Goal: Check status: Check status

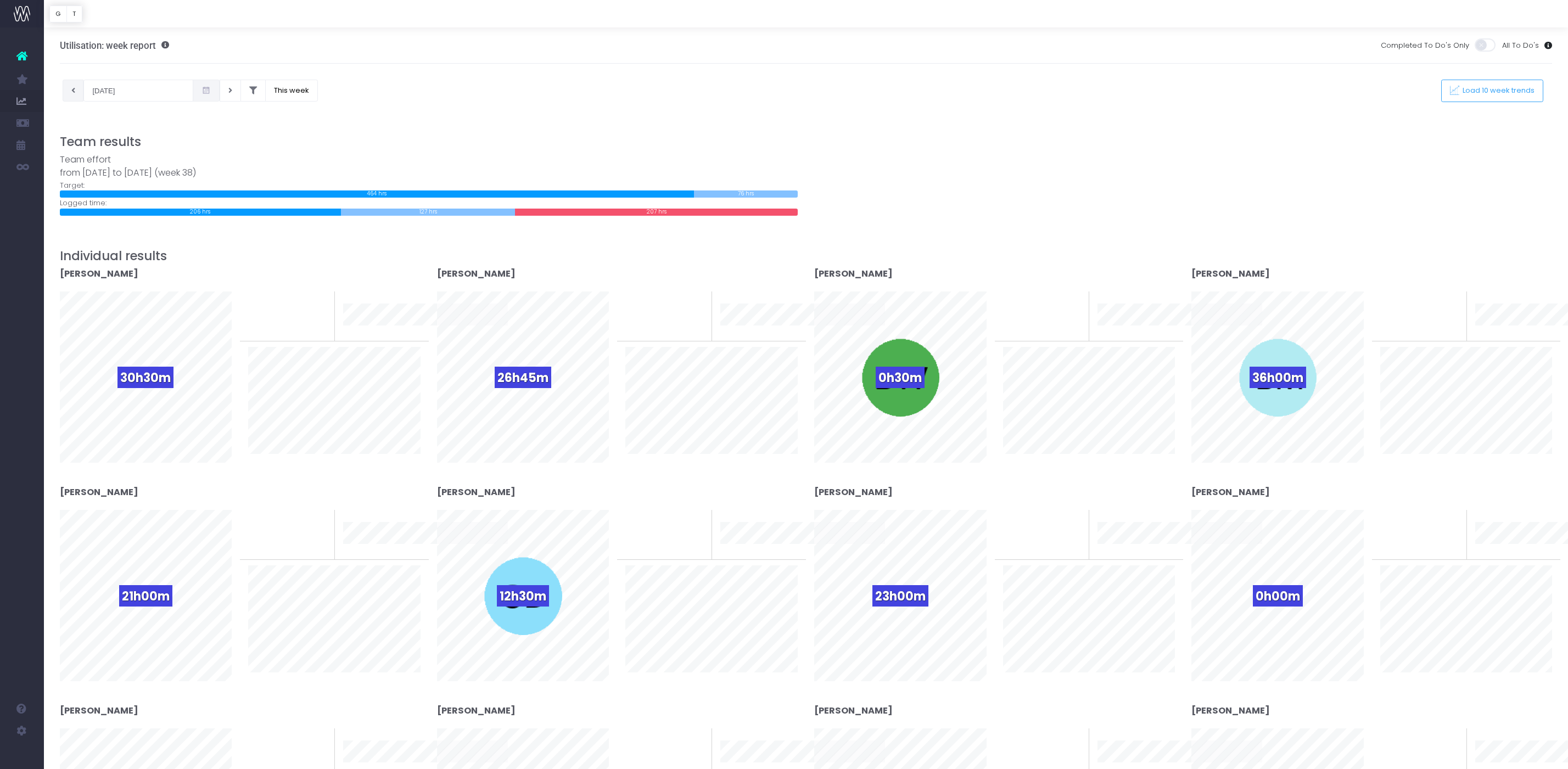
click at [73, 85] on button at bounding box center [73, 91] width 21 height 22
click at [69, 87] on button at bounding box center [73, 91] width 21 height 22
click at [71, 91] on icon at bounding box center [73, 91] width 4 height 0
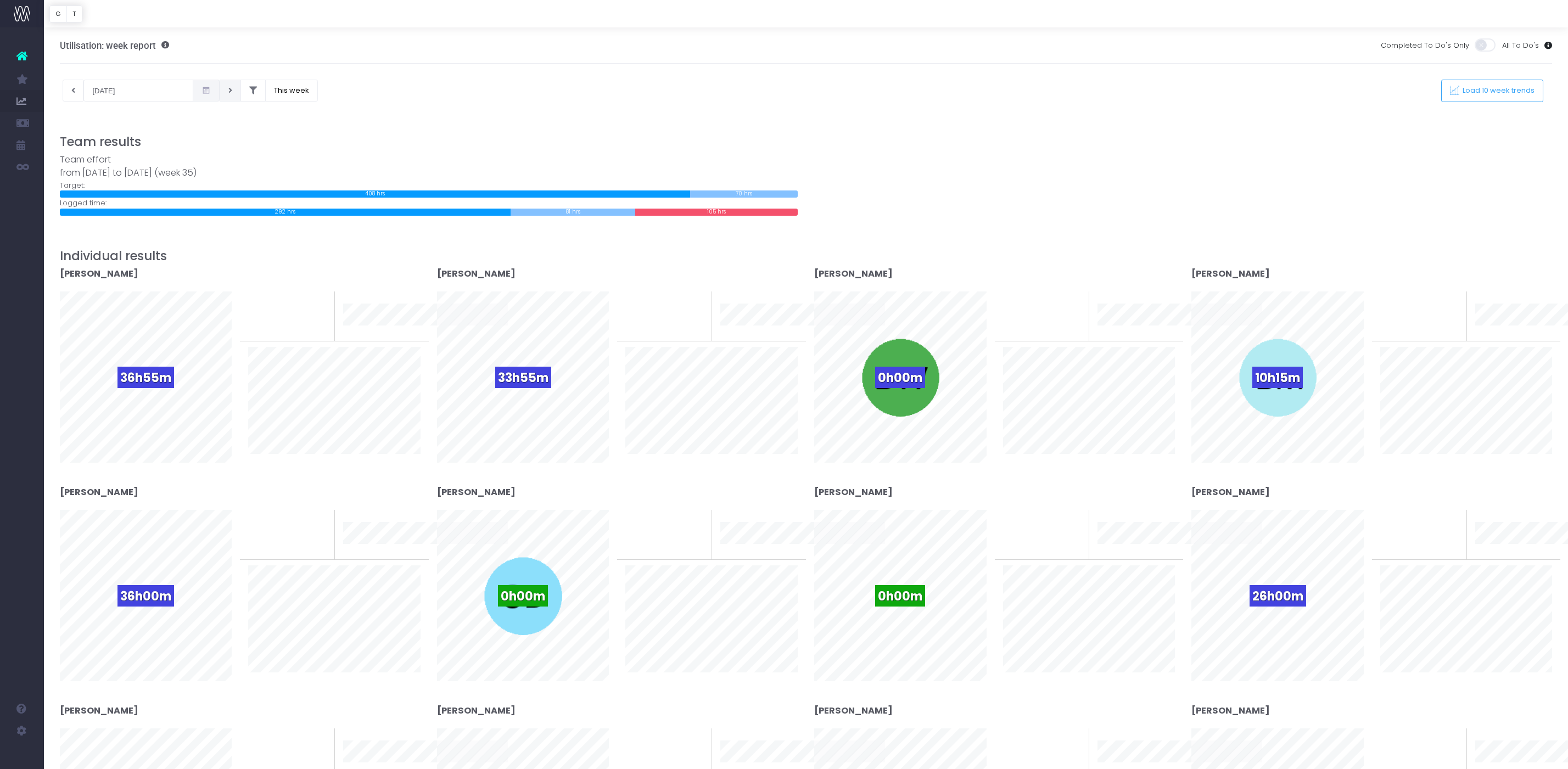
click at [220, 93] on button at bounding box center [230, 91] width 21 height 22
click at [228, 91] on icon at bounding box center [230, 91] width 4 height 0
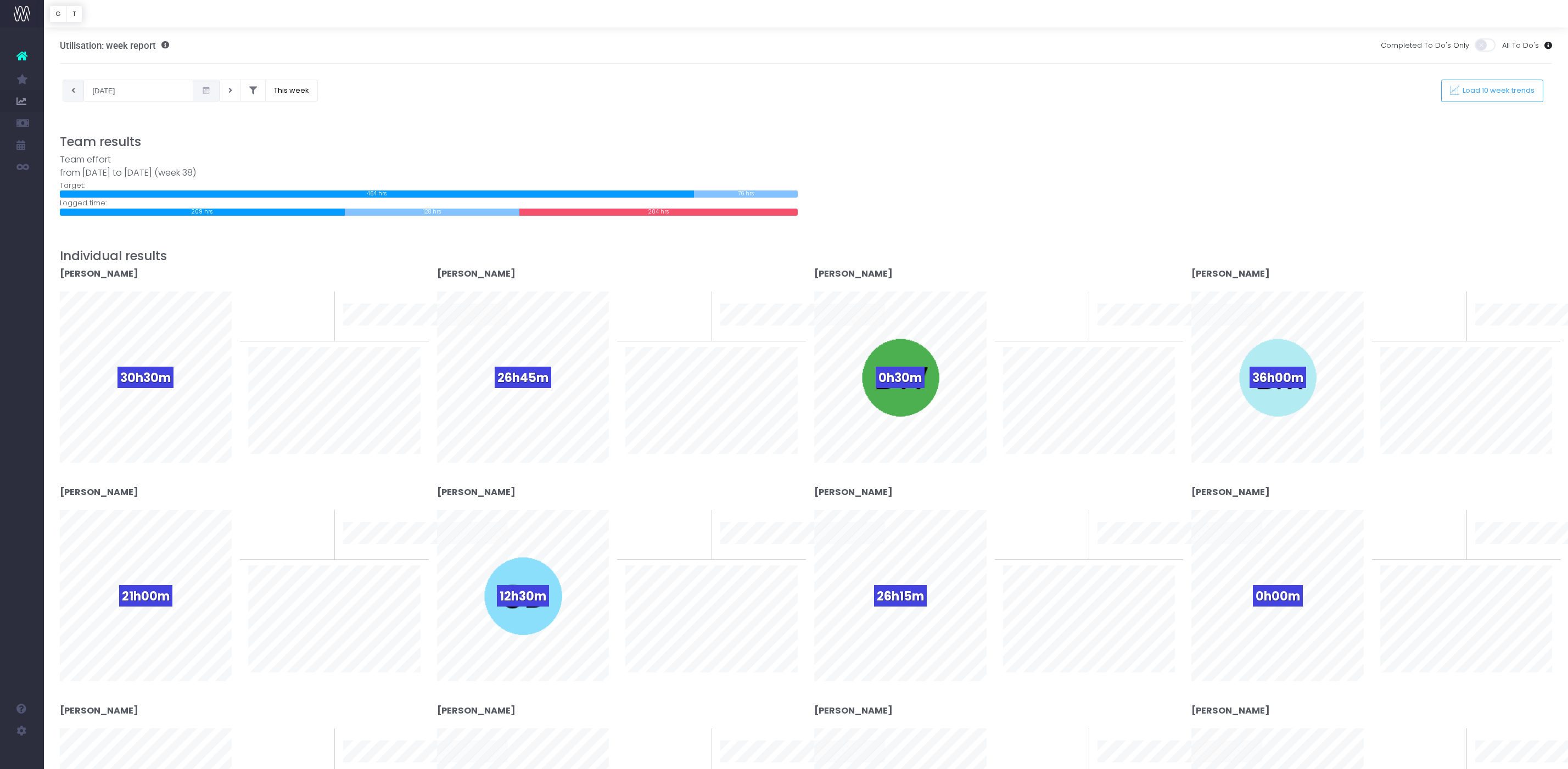
click at [78, 94] on button at bounding box center [73, 91] width 21 height 22
click at [73, 91] on icon at bounding box center [73, 91] width 4 height 0
click at [228, 91] on icon at bounding box center [230, 91] width 4 height 0
click at [77, 95] on button at bounding box center [73, 91] width 21 height 22
click at [75, 92] on button at bounding box center [73, 91] width 21 height 22
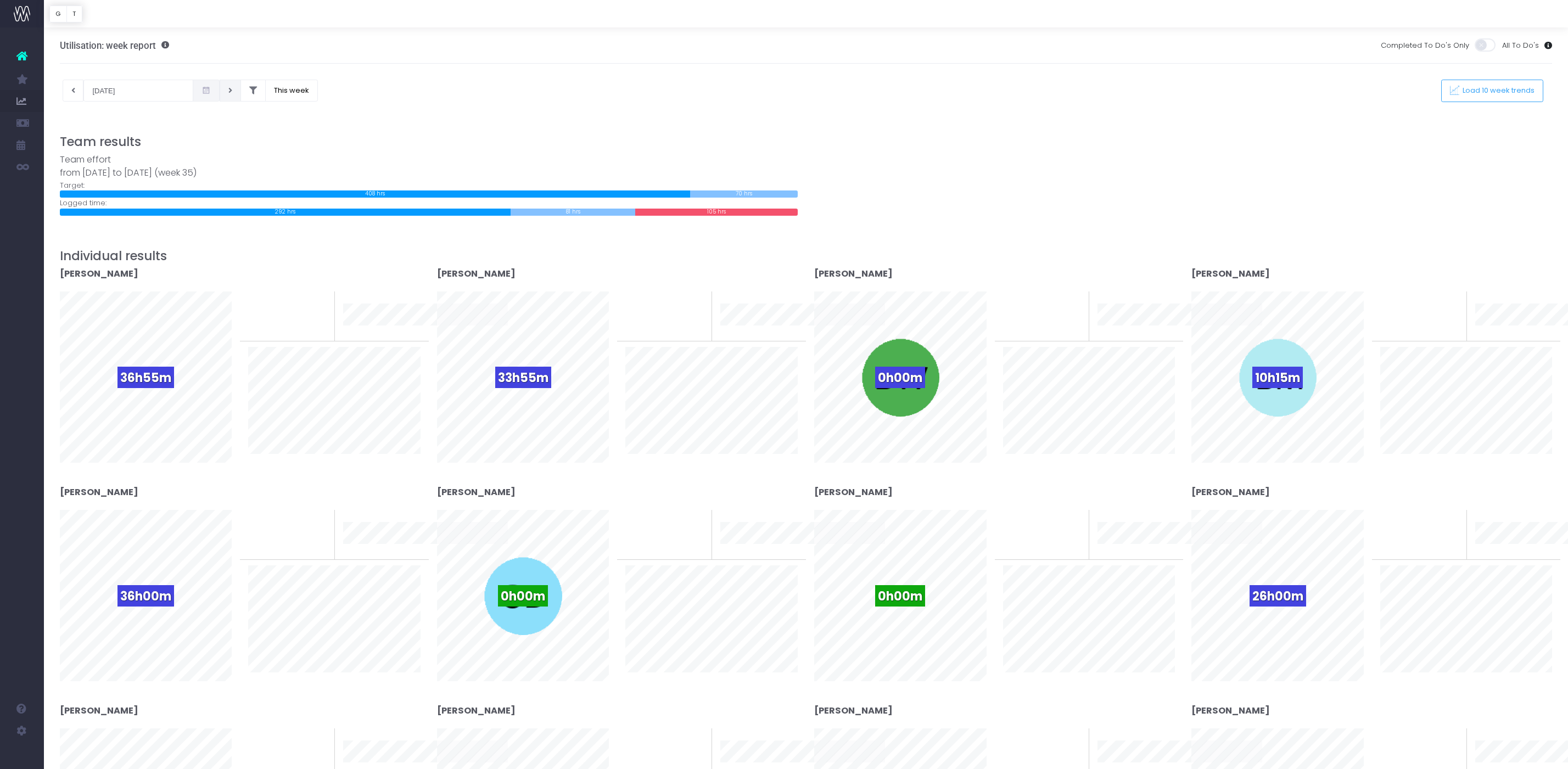
click at [220, 90] on button at bounding box center [230, 91] width 21 height 22
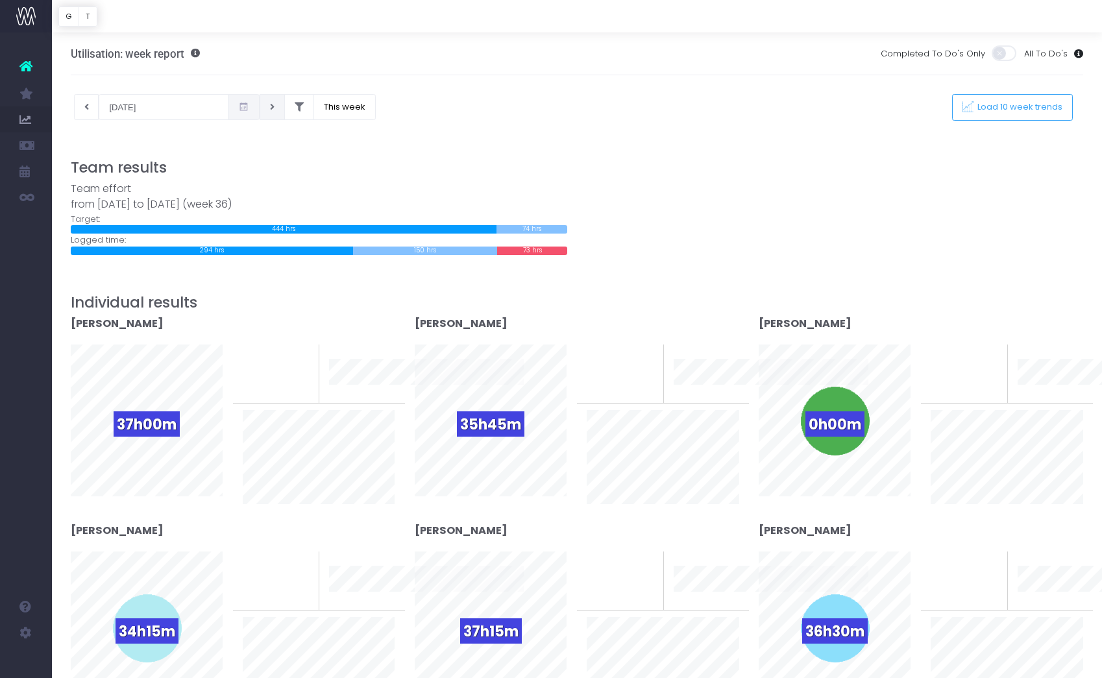
click at [261, 103] on button at bounding box center [272, 107] width 25 height 26
click at [89, 103] on button at bounding box center [86, 107] width 25 height 26
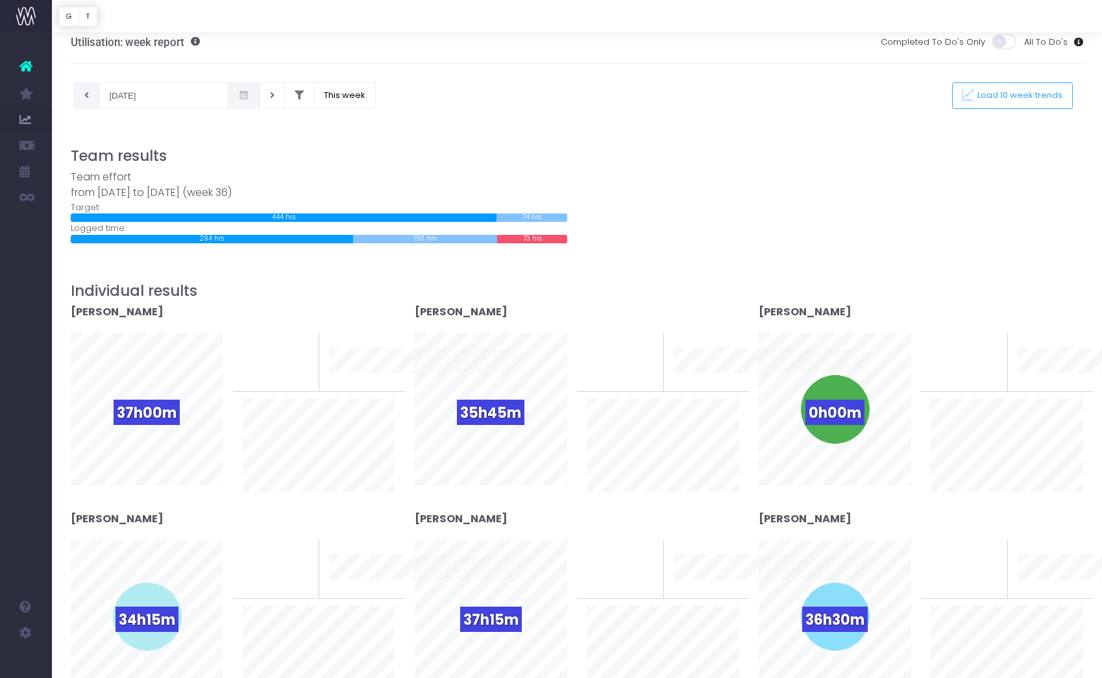
scroll to position [3, 0]
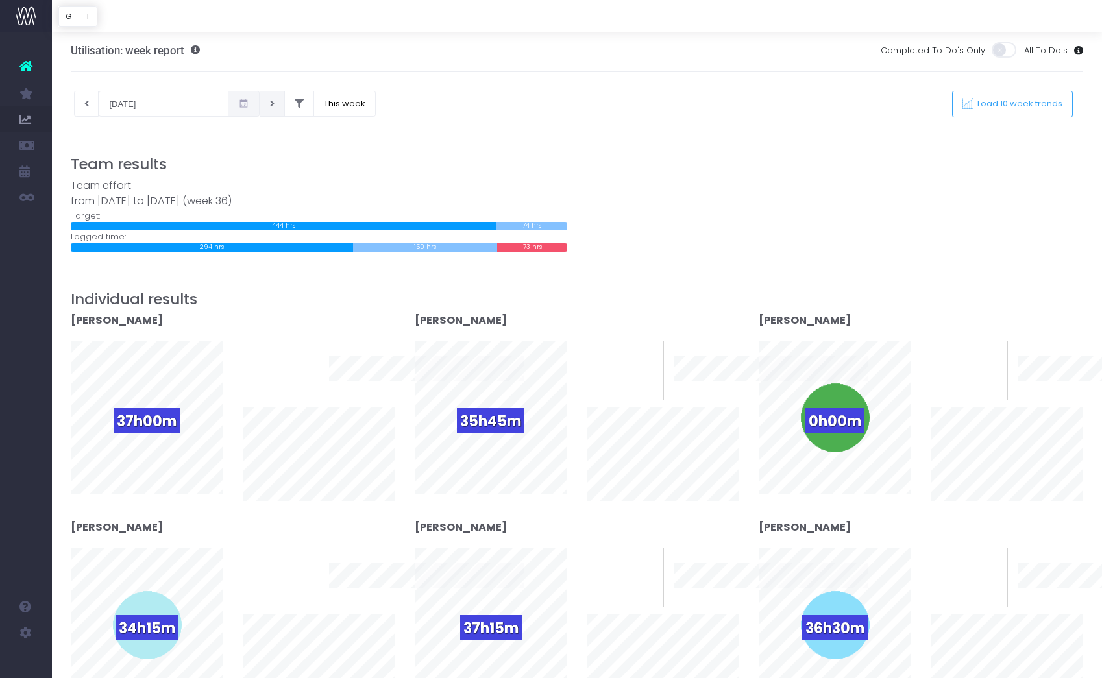
click at [270, 104] on icon at bounding box center [272, 104] width 5 height 0
type input "11-09-2025"
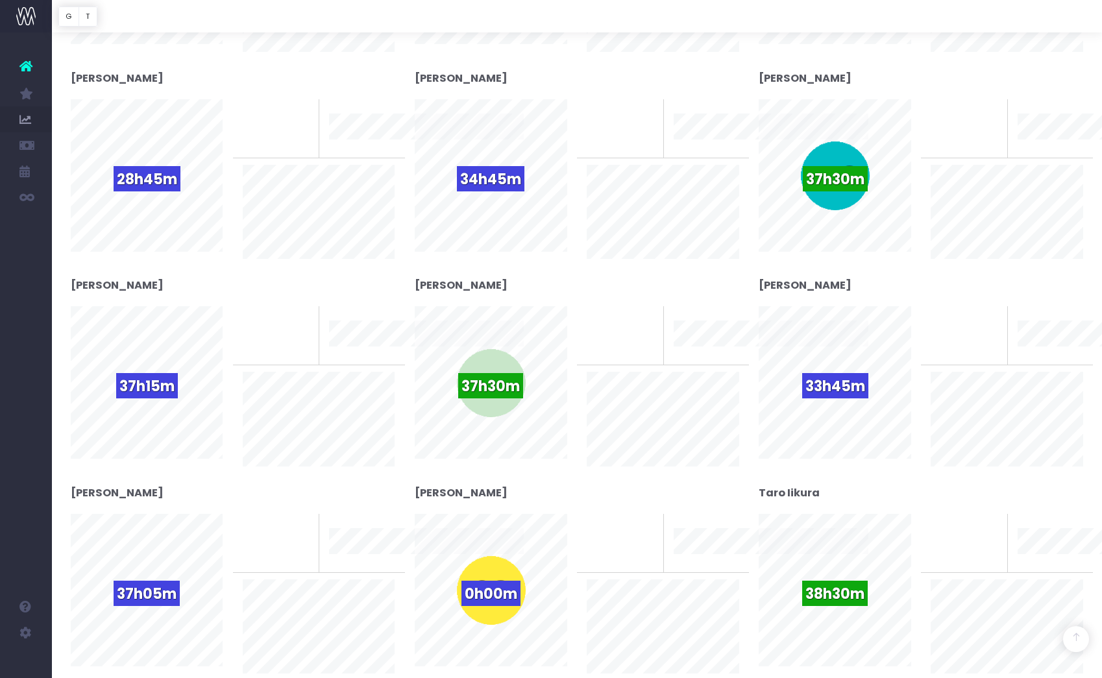
scroll to position [650, 0]
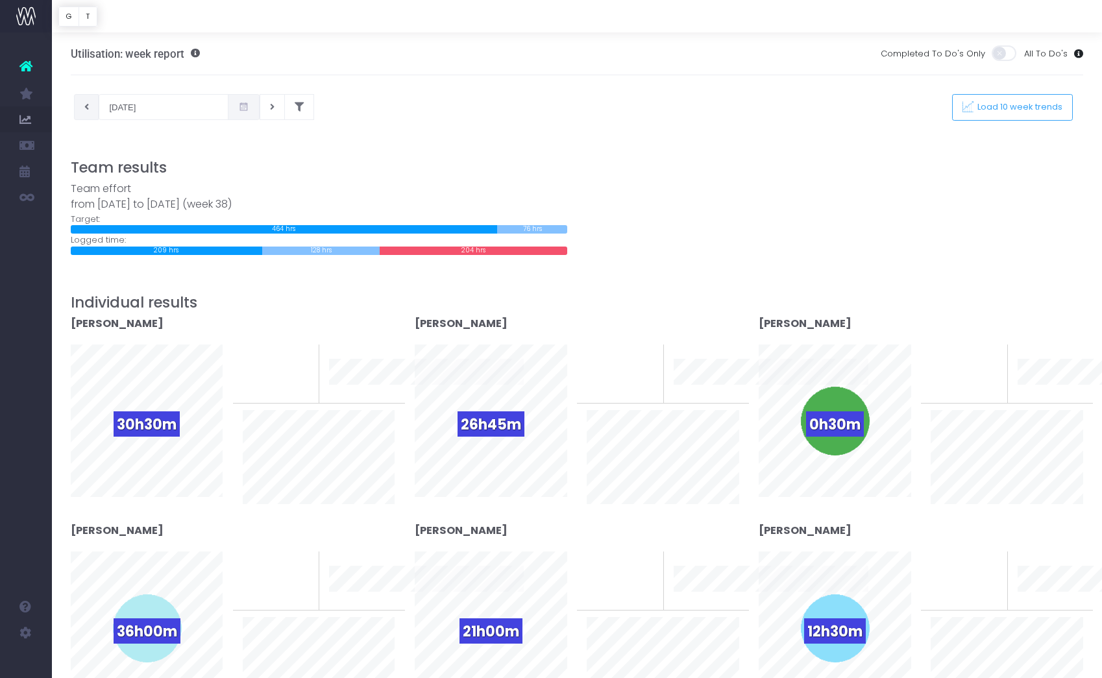
click at [89, 103] on button at bounding box center [86, 107] width 25 height 26
type input "12-09-2025"
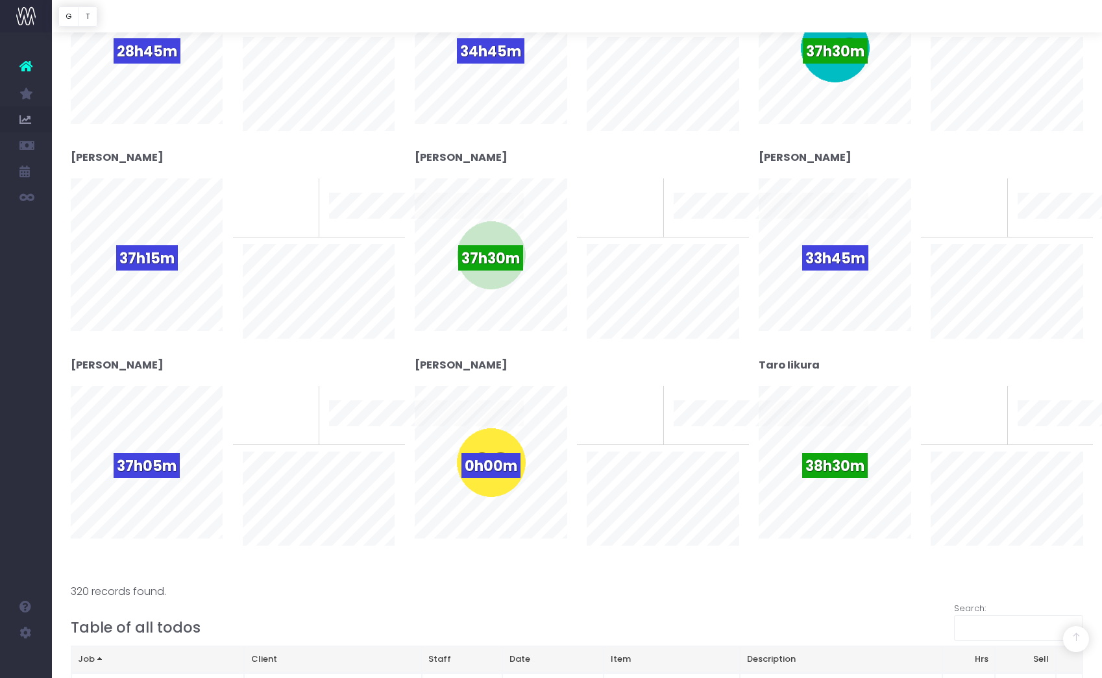
scroll to position [797, 0]
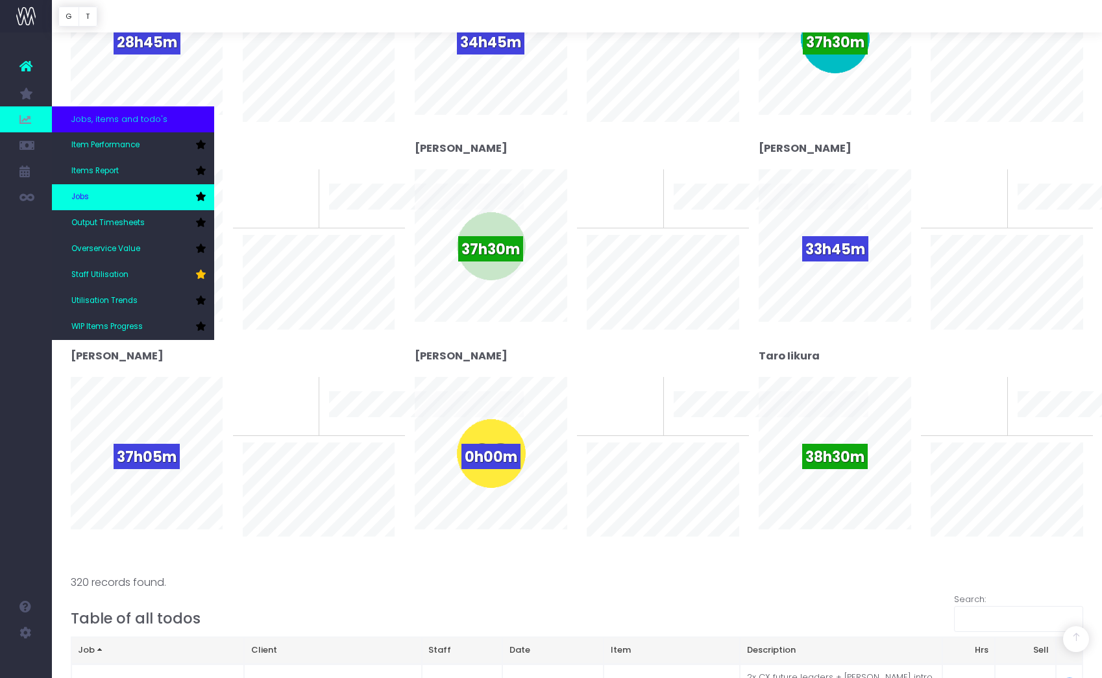
click at [91, 192] on link "Jobs" at bounding box center [133, 197] width 162 height 26
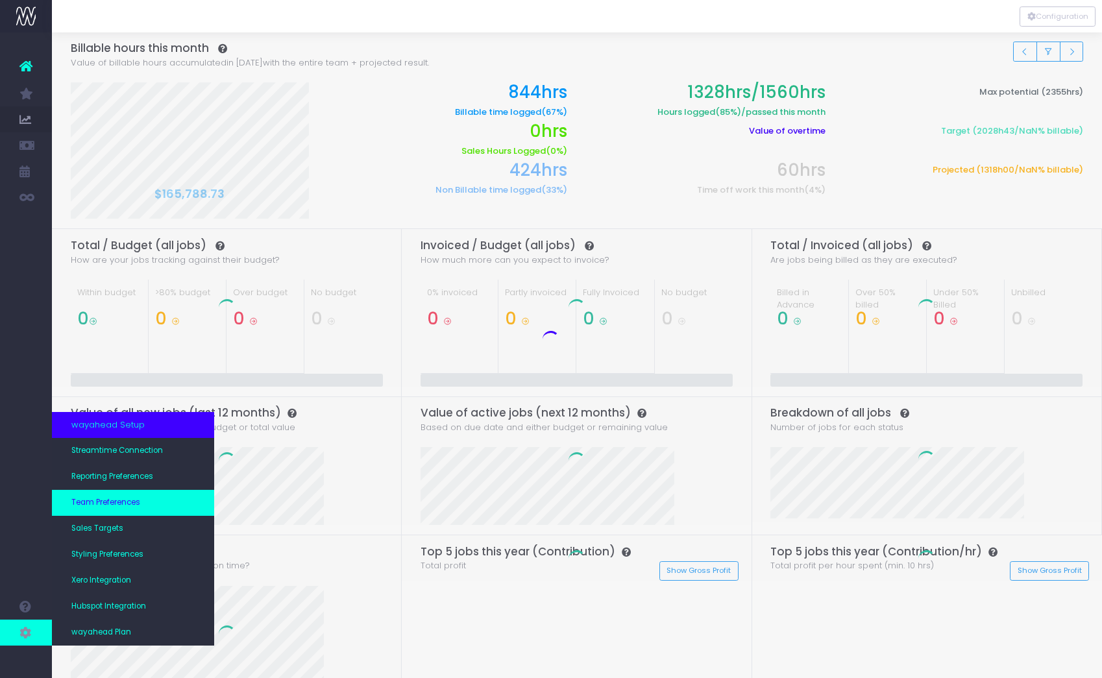
click at [145, 500] on link "Team Preferences" at bounding box center [133, 503] width 162 height 26
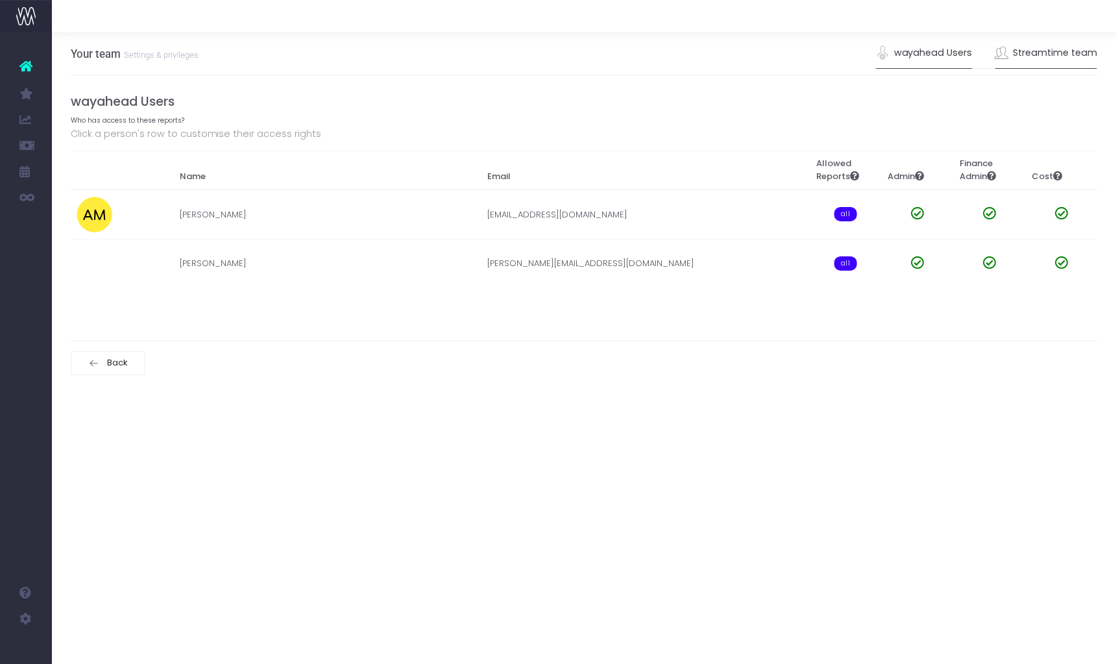
click at [1055, 61] on link "Streamtime team" at bounding box center [1046, 53] width 103 height 30
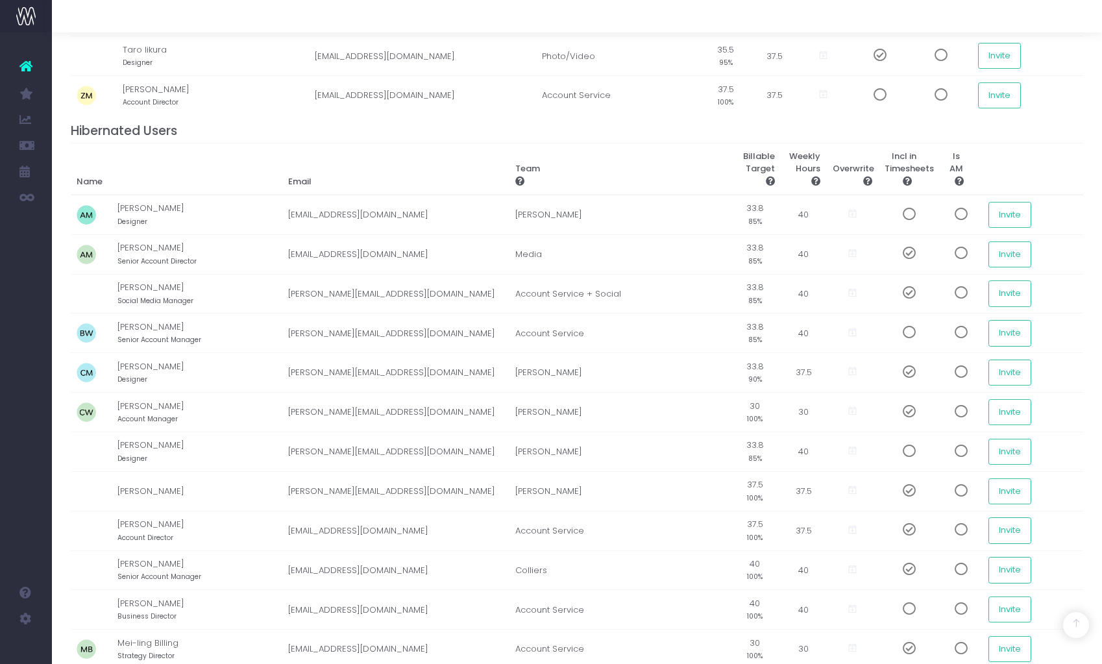
scroll to position [1084, 0]
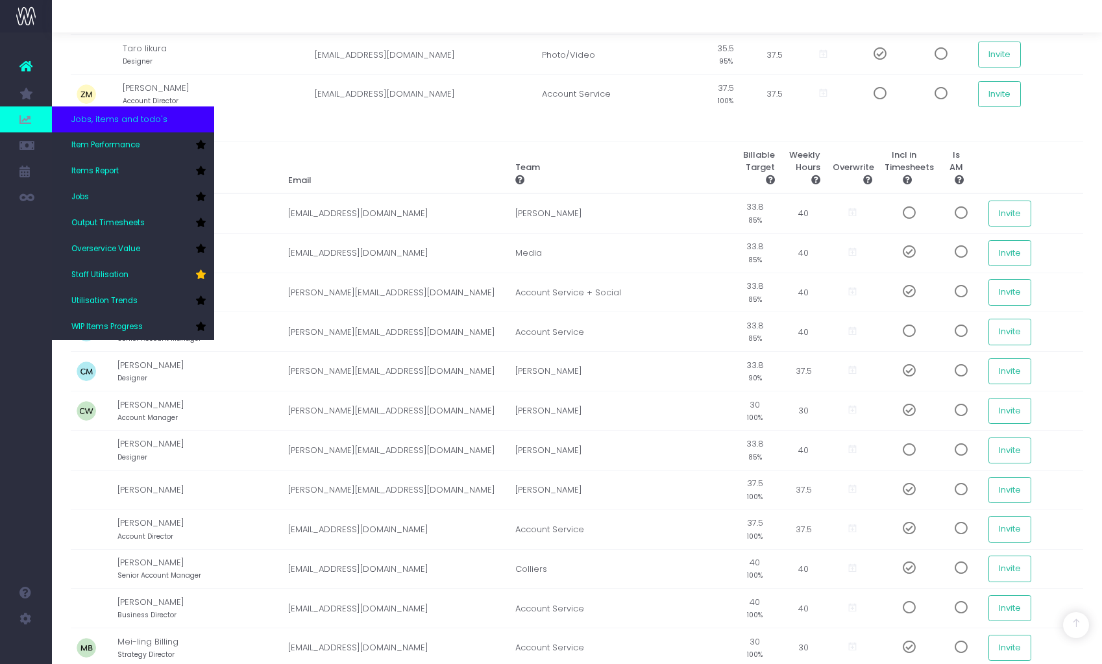
click at [26, 126] on icon at bounding box center [25, 119] width 13 height 14
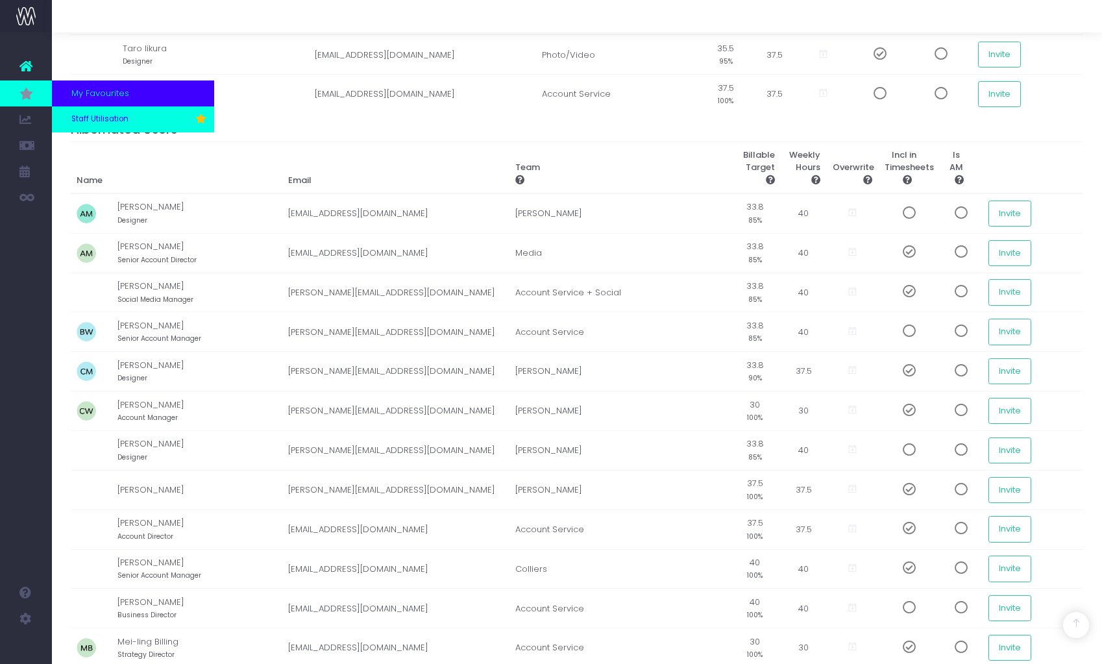
click at [118, 114] on span "Staff Utilisation" at bounding box center [99, 120] width 57 height 12
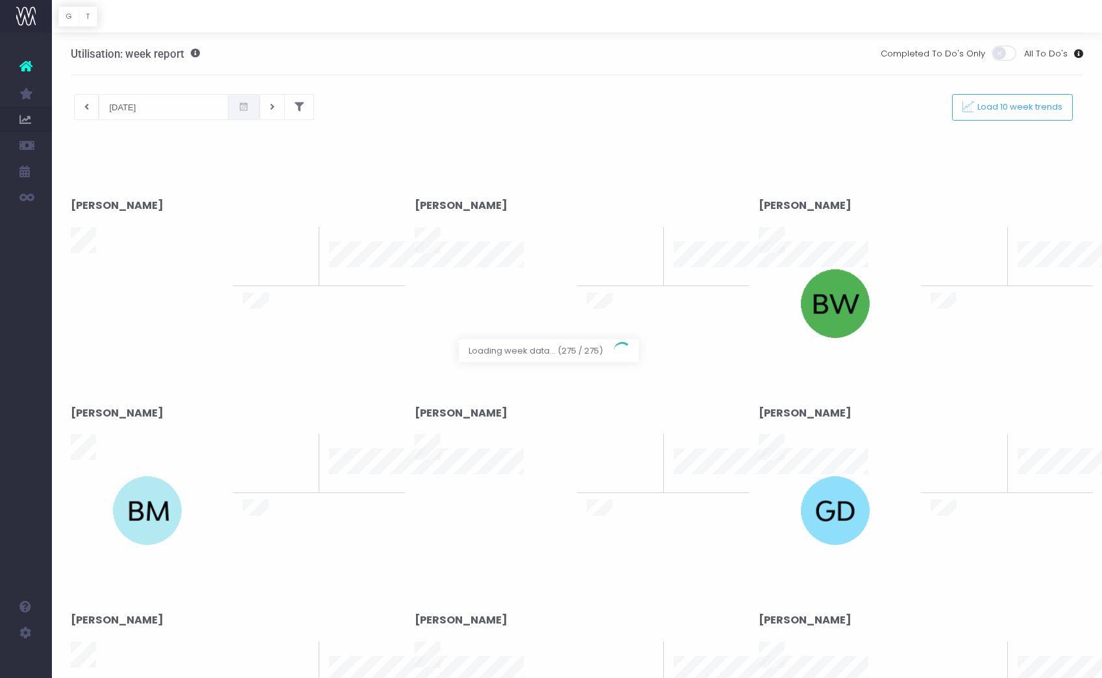
click at [88, 104] on div at bounding box center [551, 339] width 1102 height 678
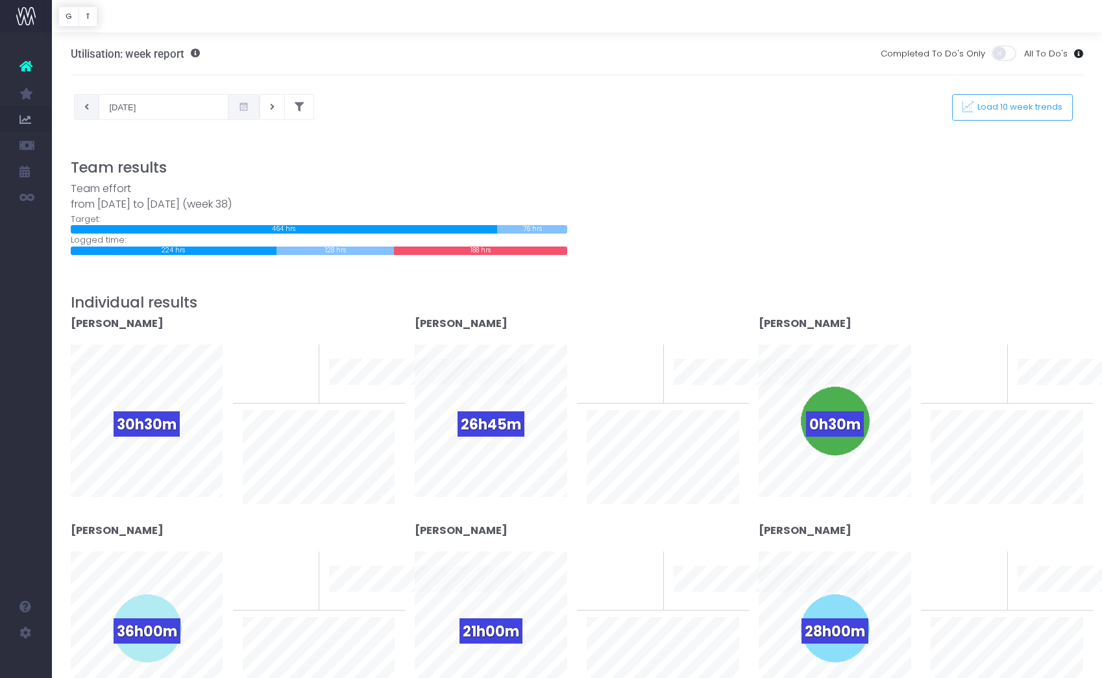
click at [88, 107] on icon at bounding box center [86, 107] width 5 height 0
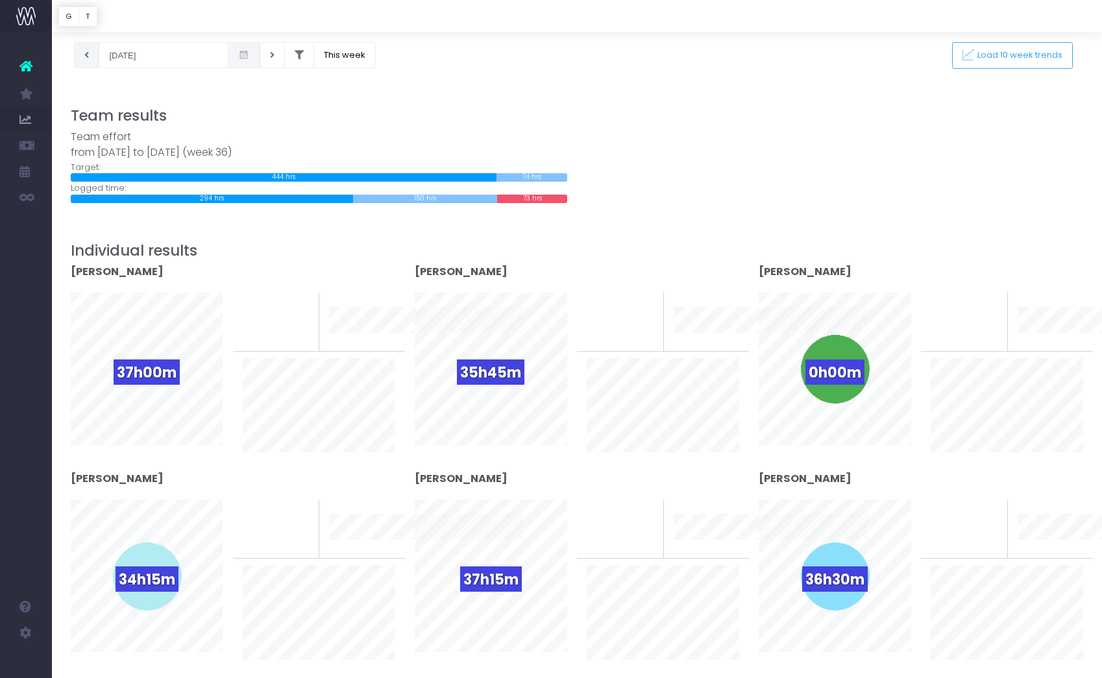
scroll to position [69, 0]
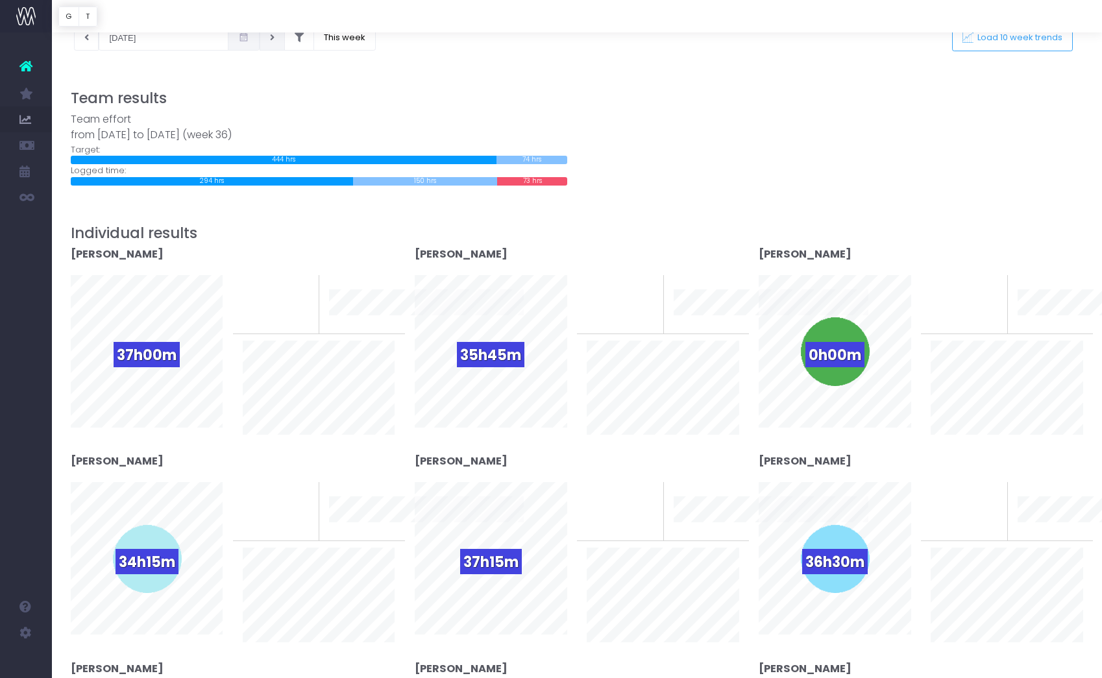
click at [260, 41] on button at bounding box center [272, 38] width 25 height 26
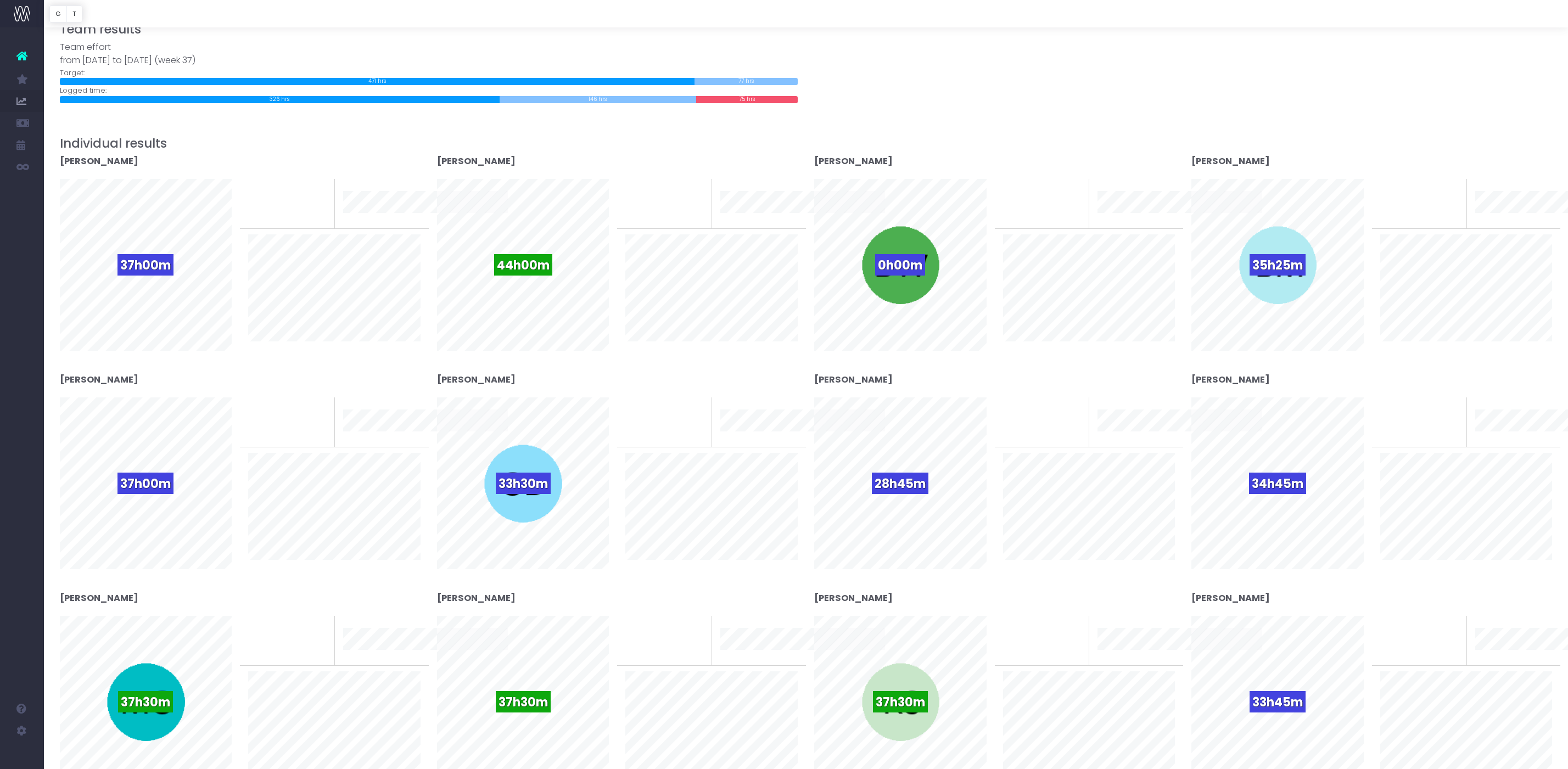
scroll to position [0, 0]
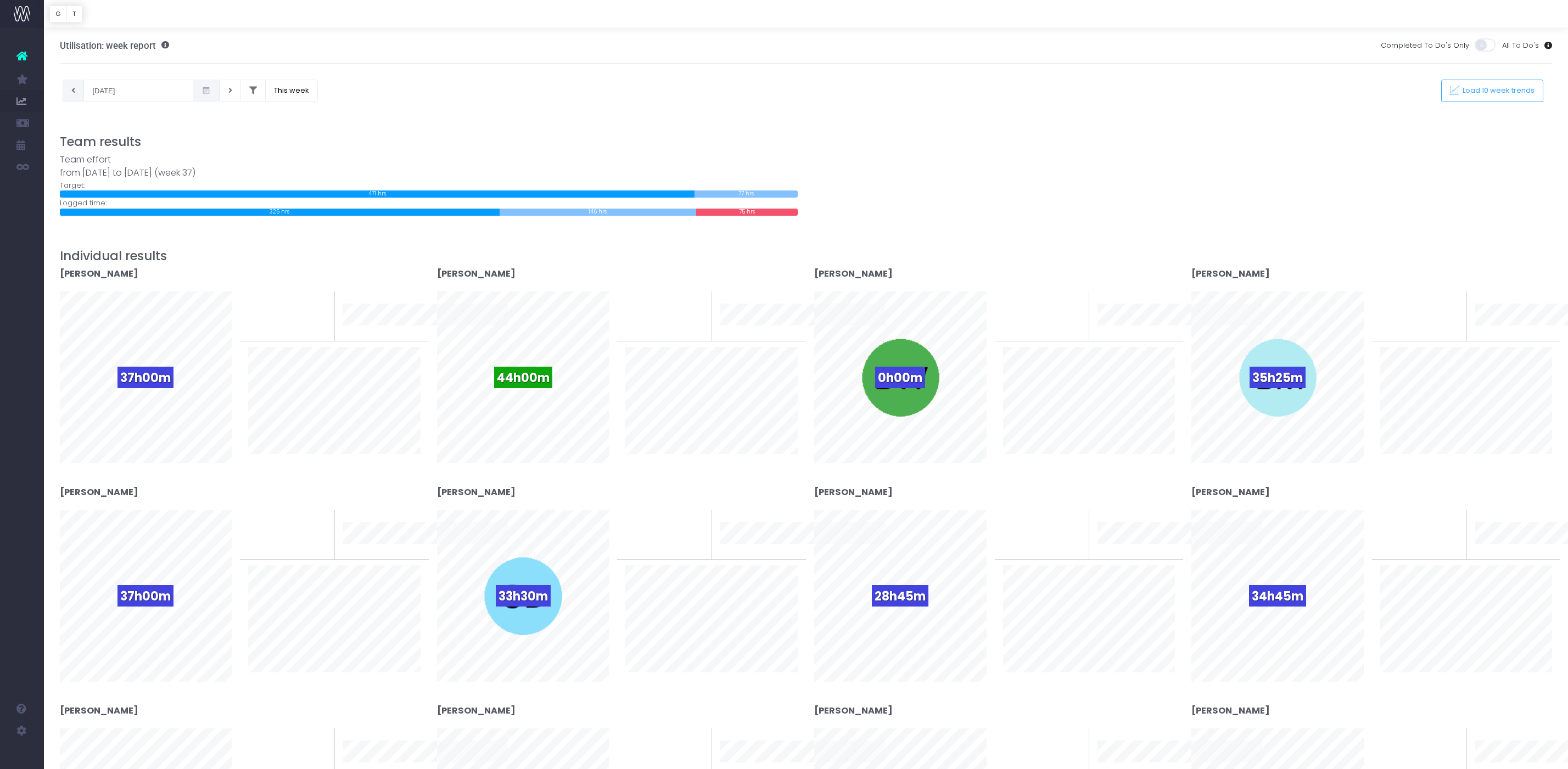
click at [71, 91] on icon at bounding box center [73, 91] width 4 height 0
click at [220, 91] on button at bounding box center [230, 91] width 21 height 22
click at [74, 91] on icon at bounding box center [73, 91] width 4 height 0
click at [228, 91] on icon at bounding box center [230, 91] width 4 height 0
click at [72, 95] on button at bounding box center [73, 91] width 21 height 22
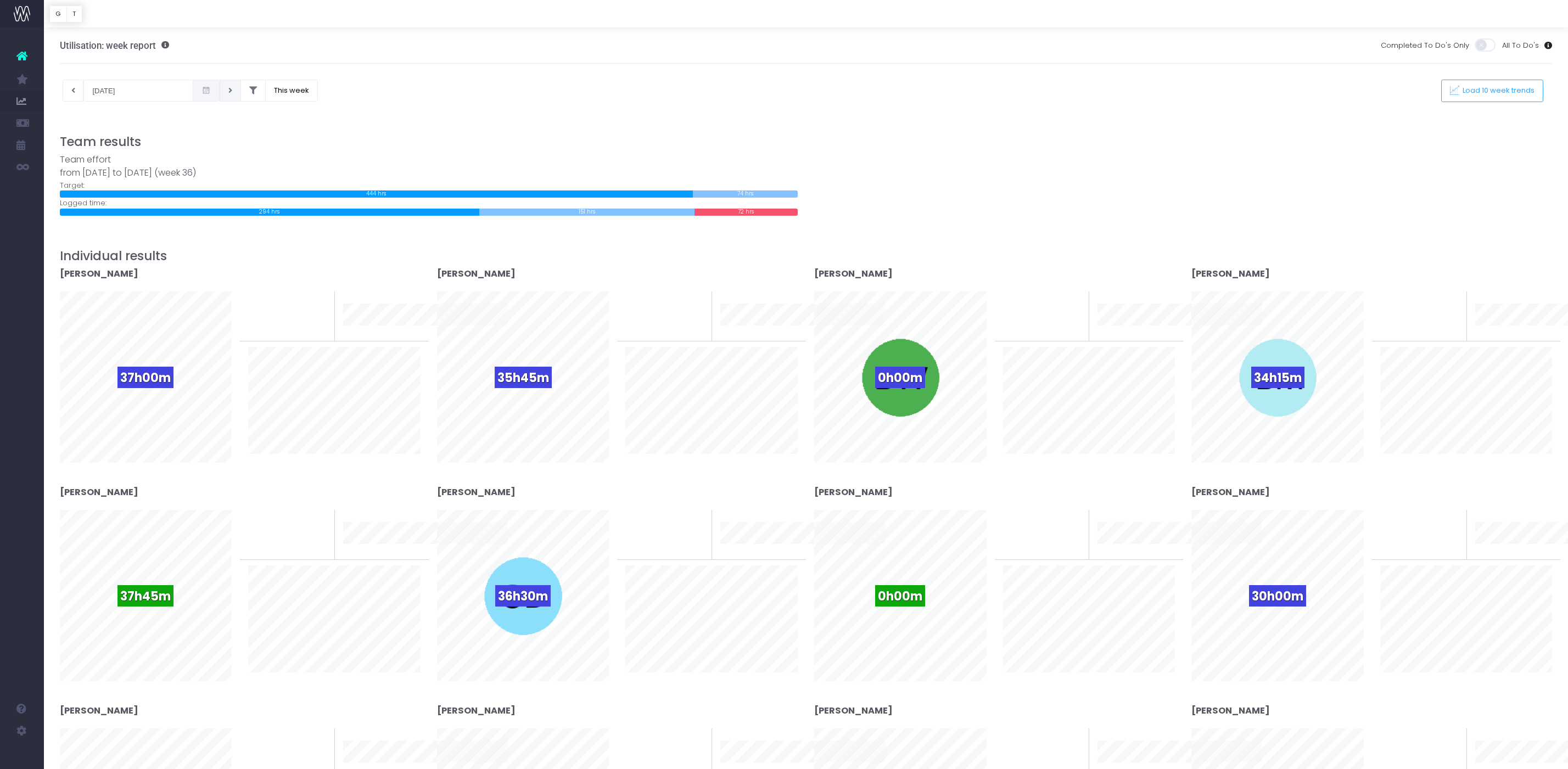
click at [220, 96] on button at bounding box center [230, 91] width 21 height 22
click at [220, 93] on button at bounding box center [230, 91] width 21 height 22
type input "[DATE]"
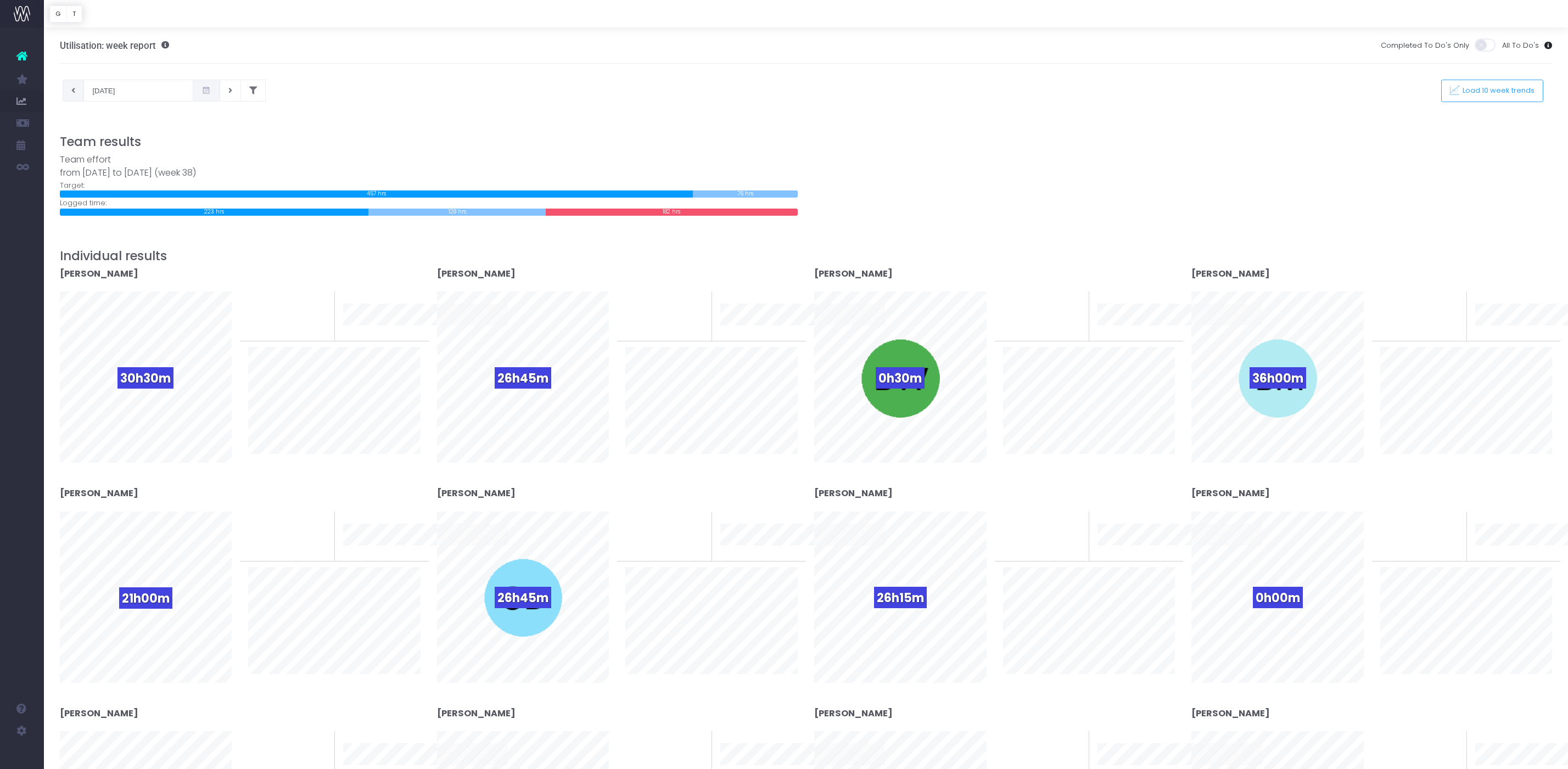
click at [71, 91] on icon at bounding box center [73, 91] width 4 height 0
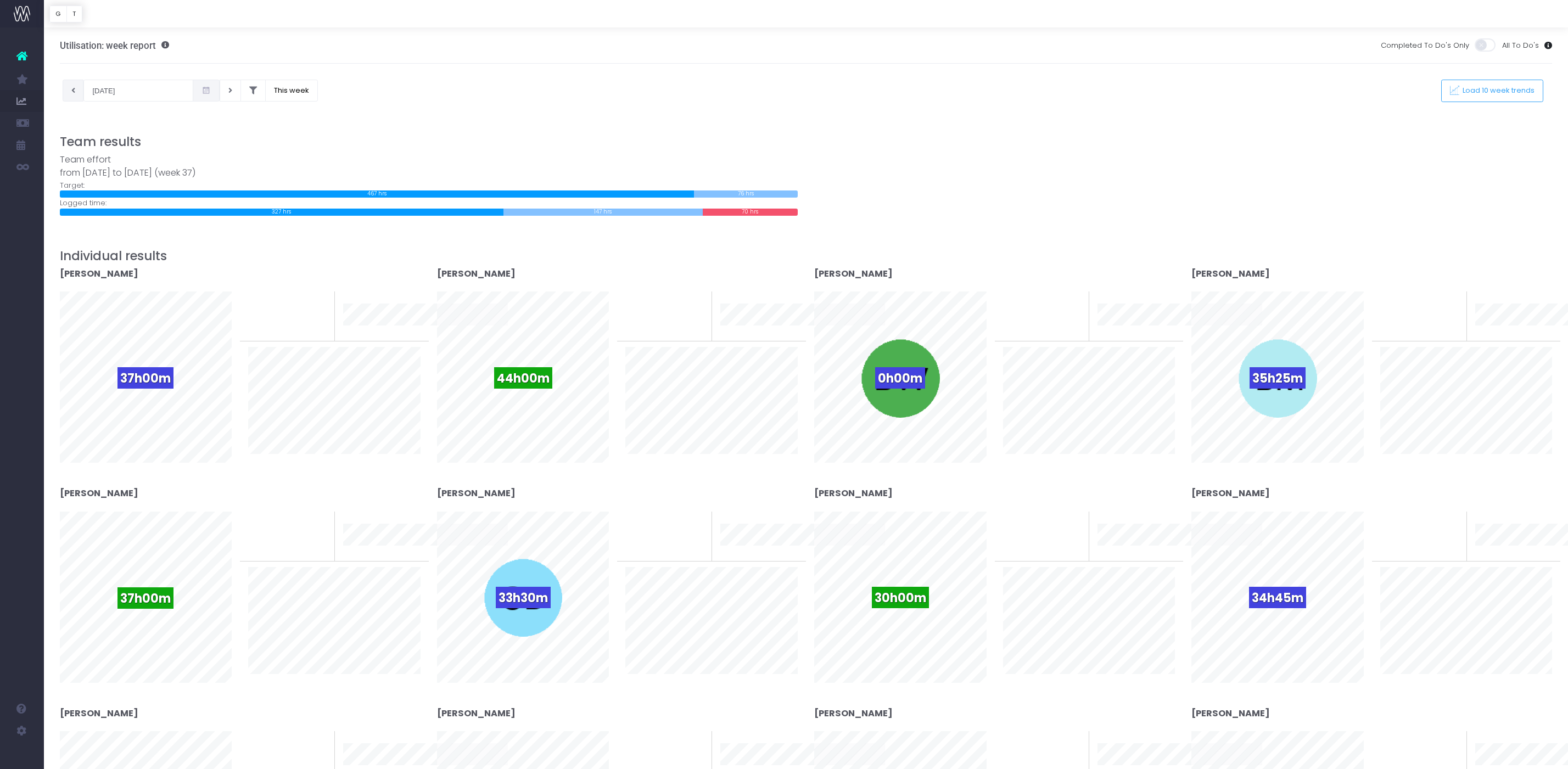
click at [73, 91] on icon at bounding box center [73, 91] width 4 height 0
click at [228, 91] on icon at bounding box center [230, 91] width 4 height 0
type input "[DATE]"
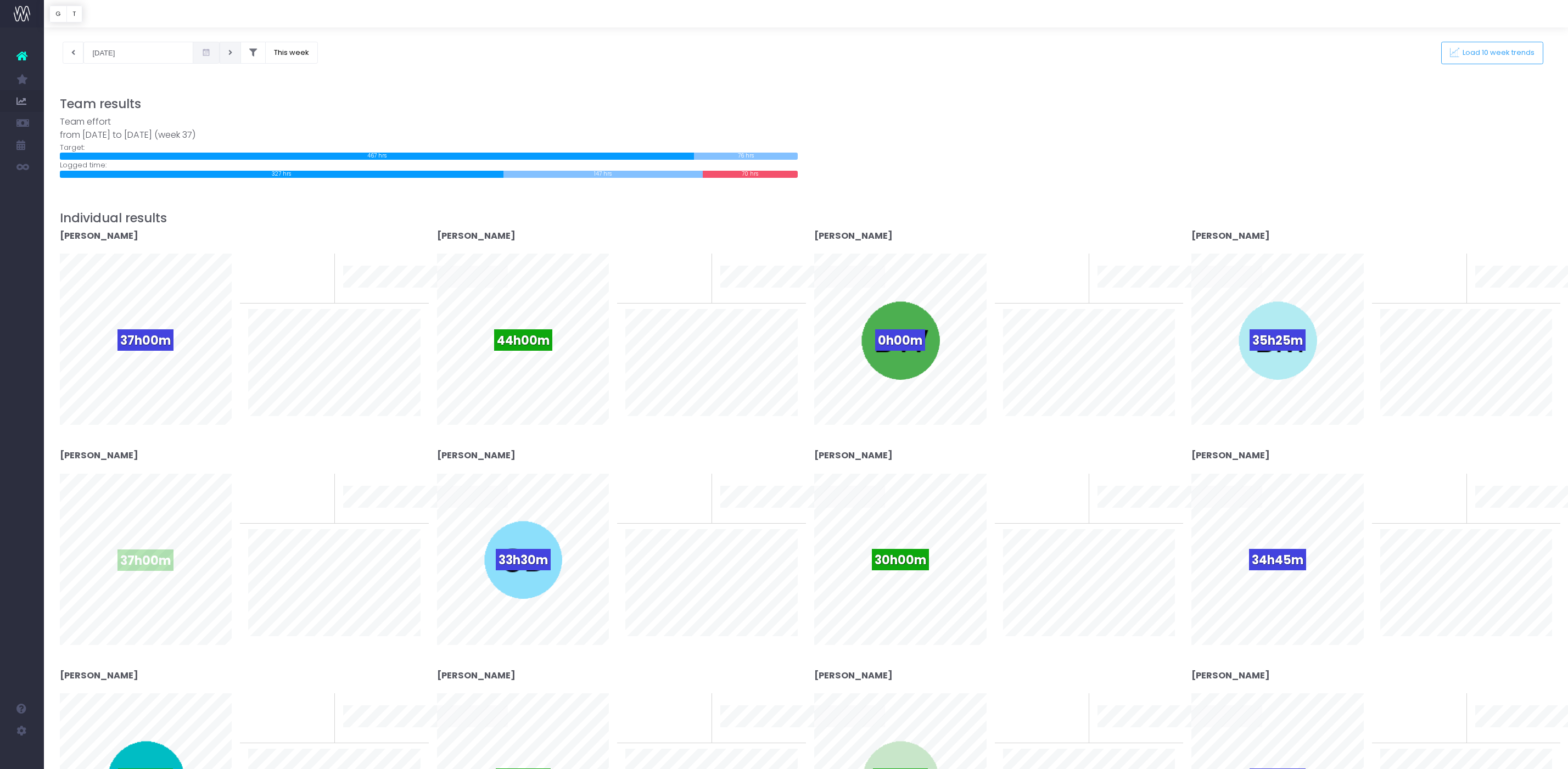
scroll to position [38, 0]
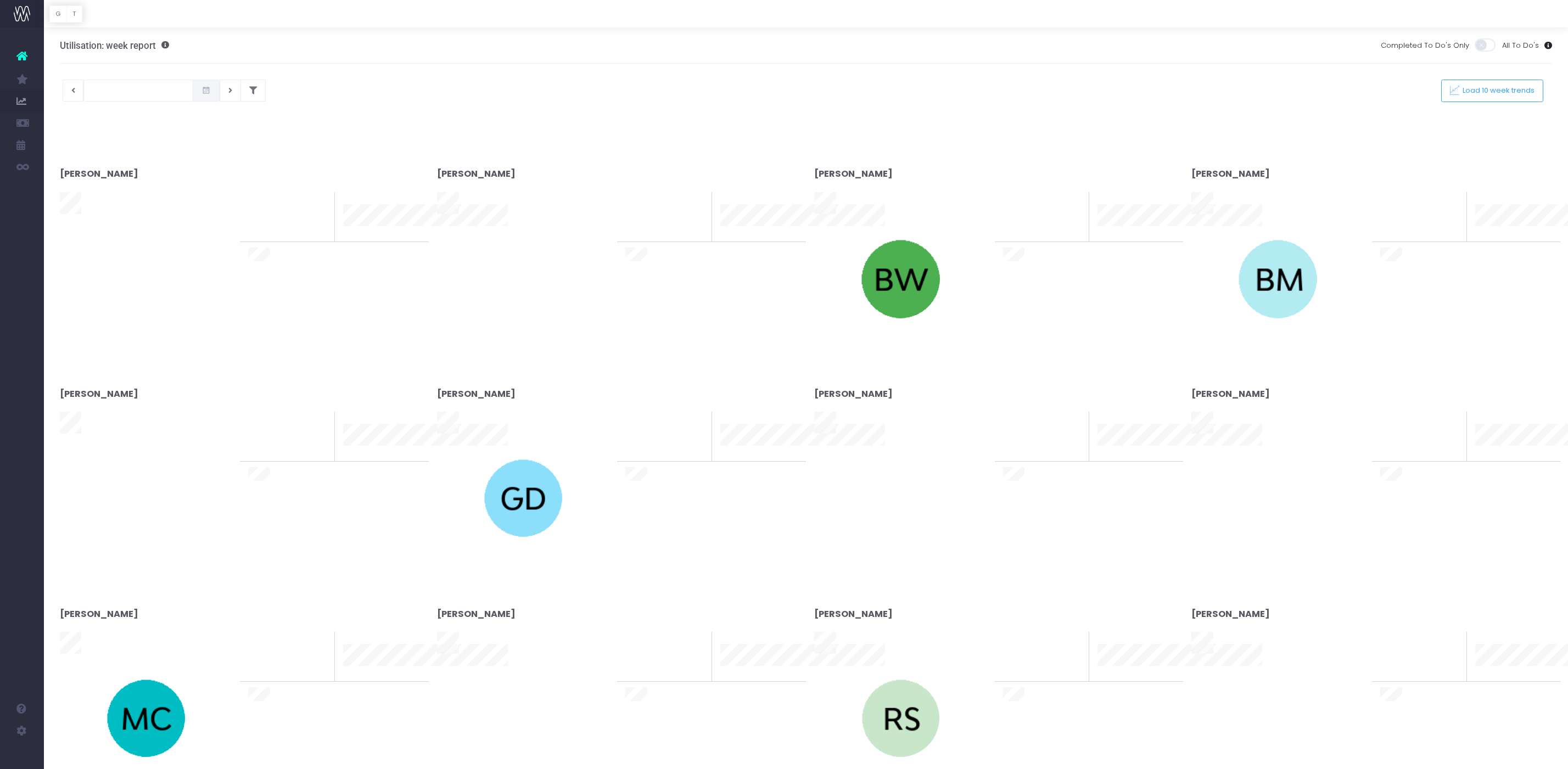
type input "[DATE]"
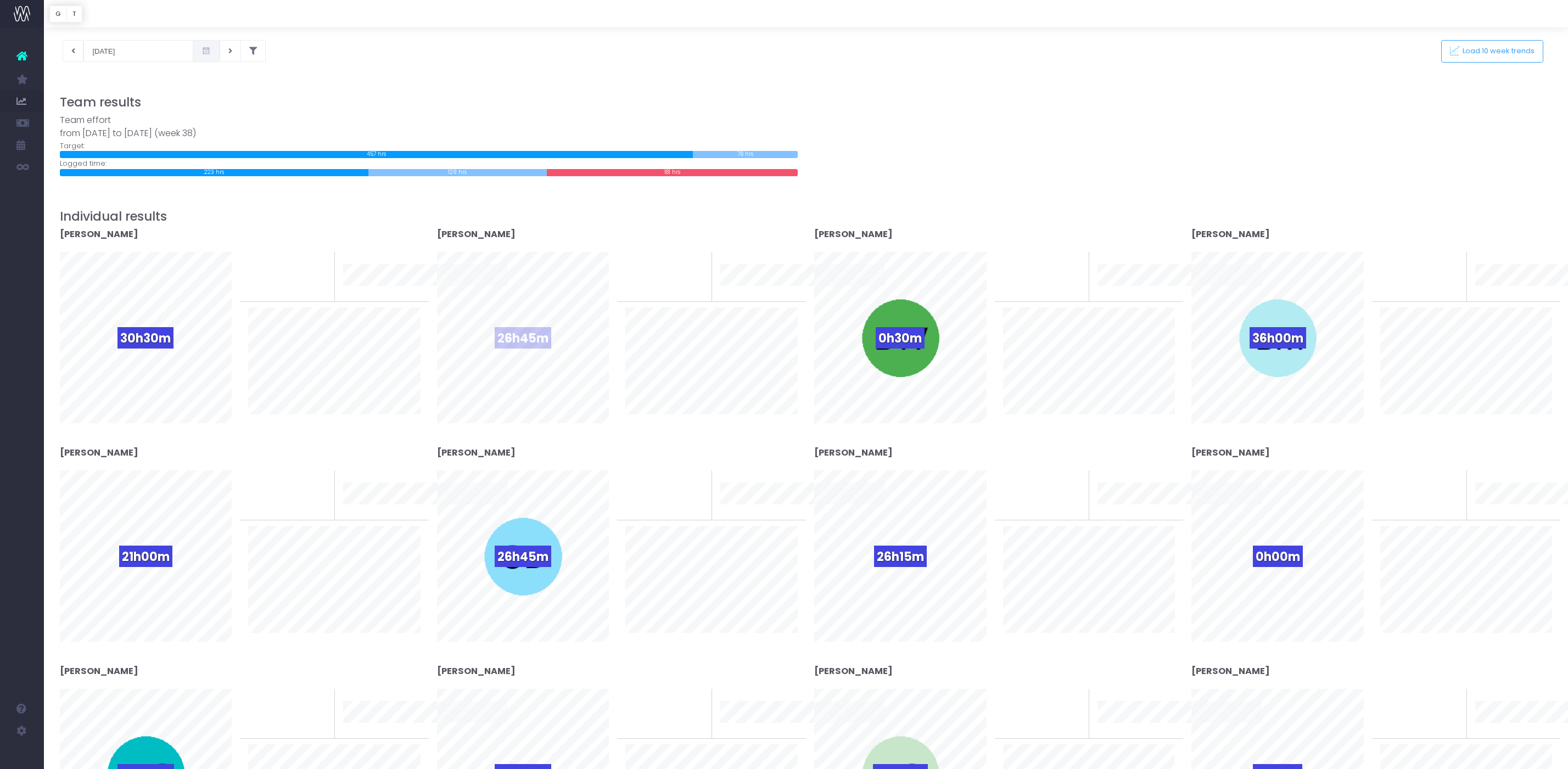
scroll to position [38, 0]
click at [74, 52] on icon at bounding box center [73, 52] width 4 height 0
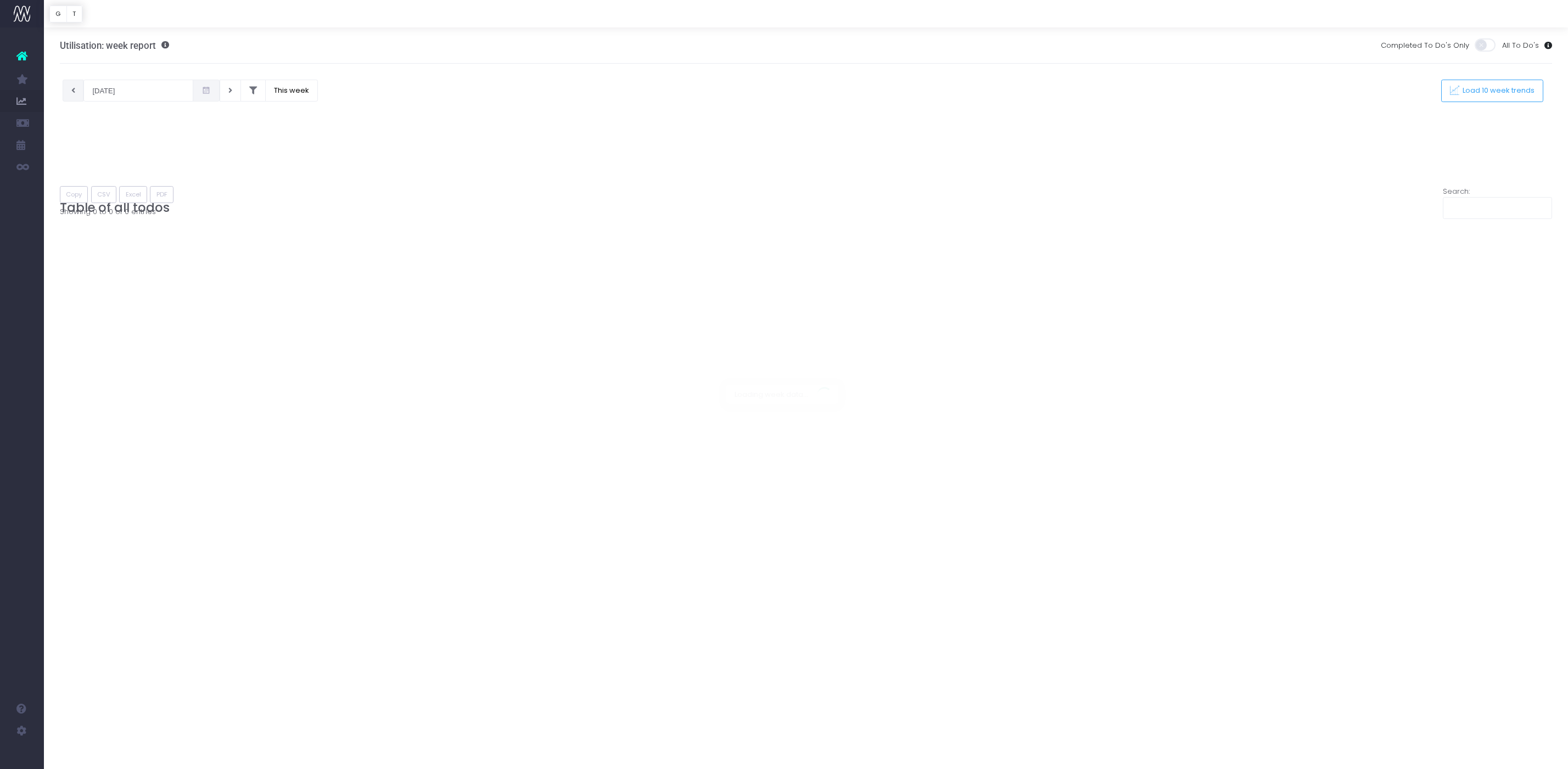
scroll to position [0, 0]
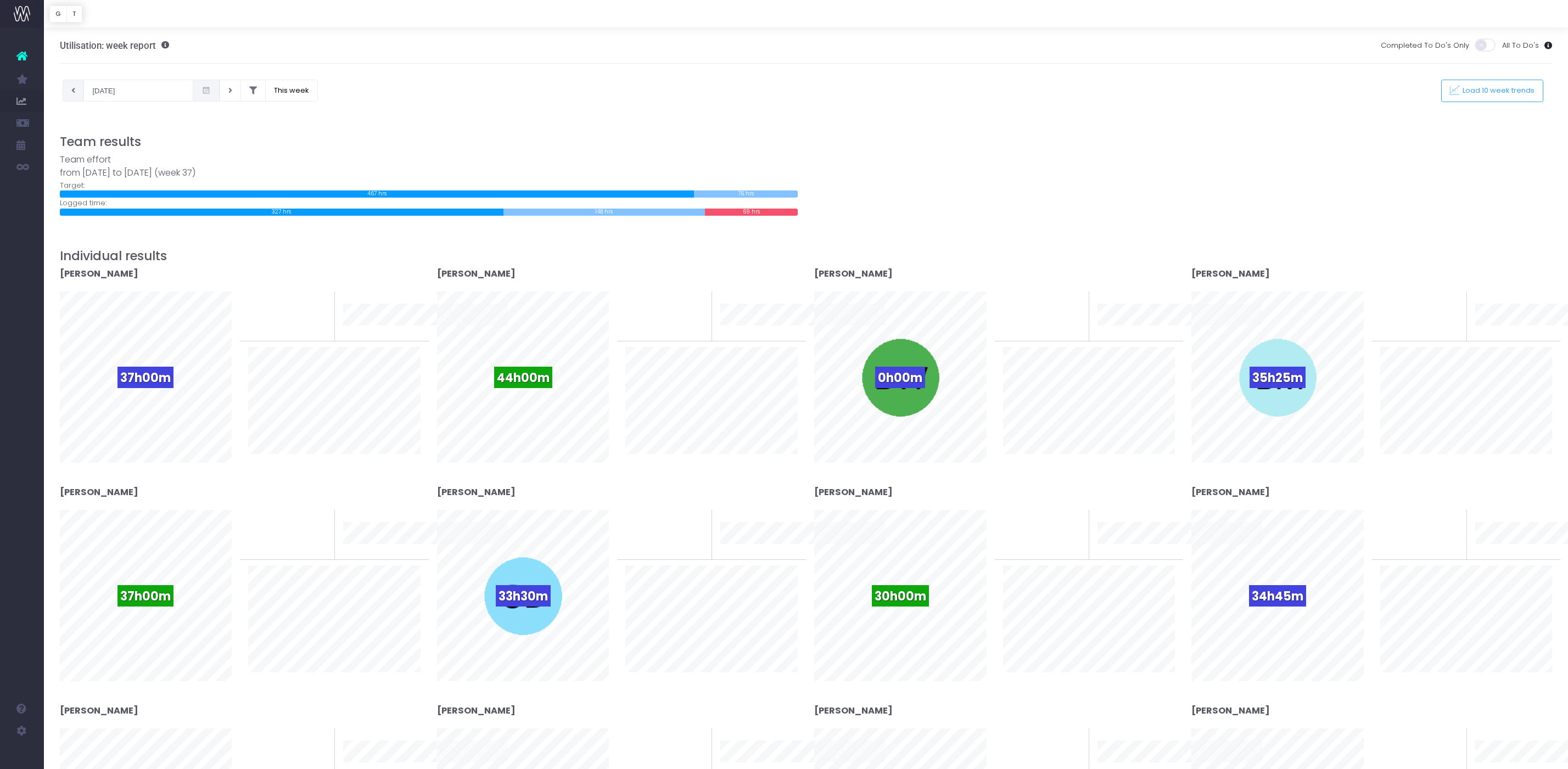
click at [71, 91] on icon at bounding box center [73, 91] width 4 height 0
click at [220, 93] on button at bounding box center [230, 91] width 21 height 22
type input "12-09-2025"
click at [81, 93] on button at bounding box center [73, 91] width 21 height 22
type input "05-09-2025"
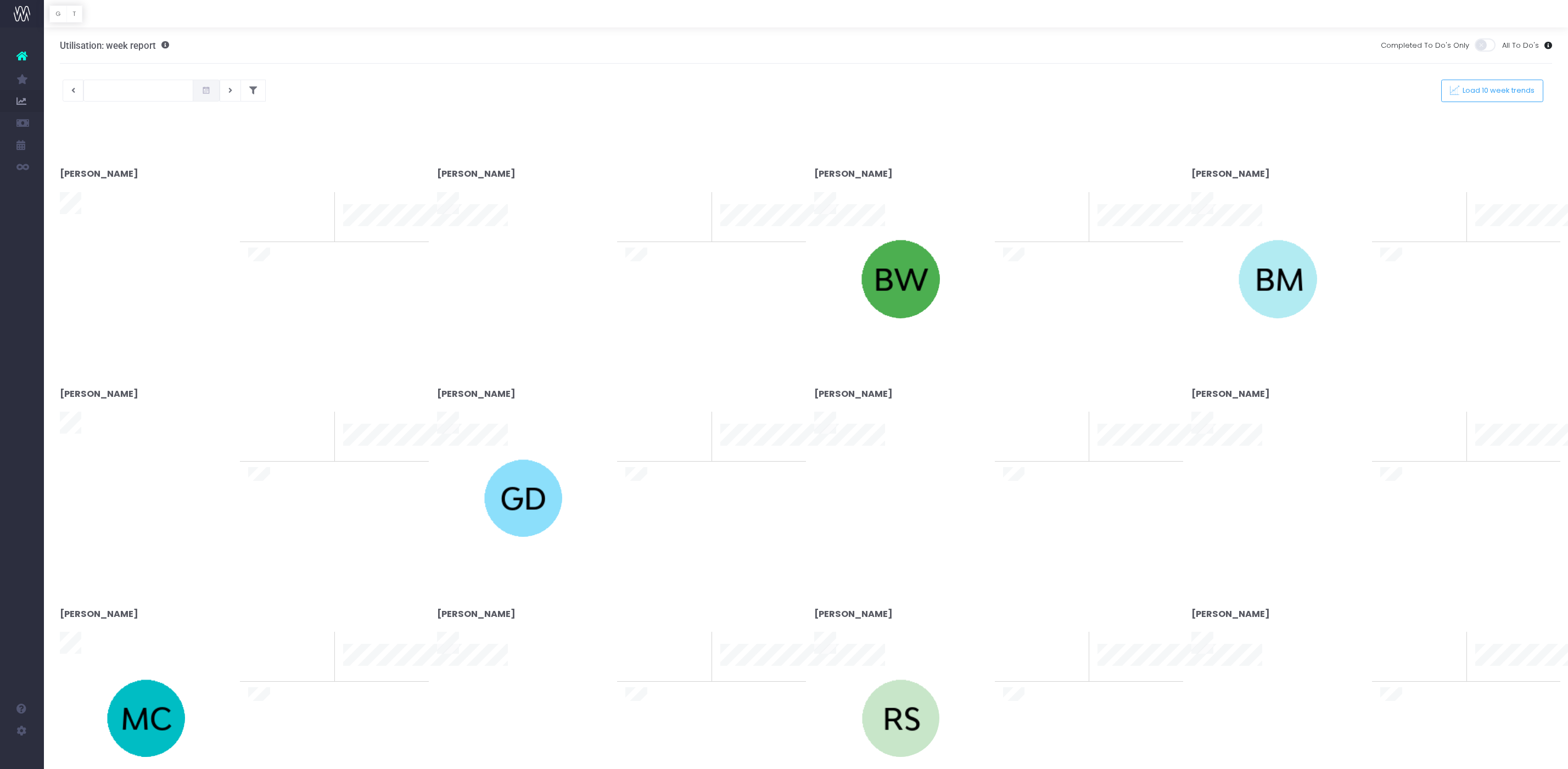
type input "[DATE]"
